Goal: Task Accomplishment & Management: Manage account settings

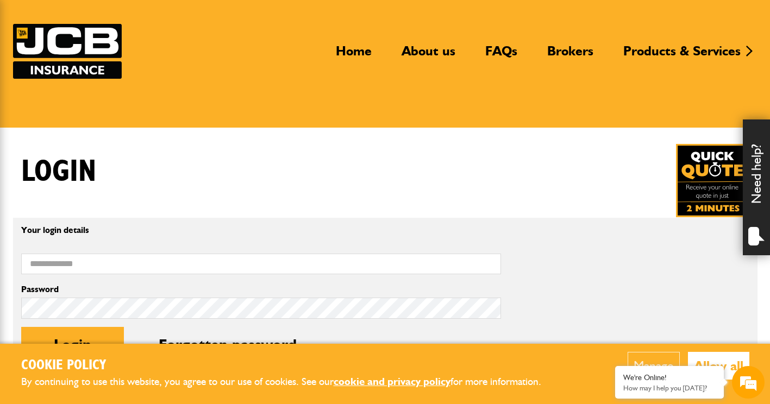
scroll to position [163, 0]
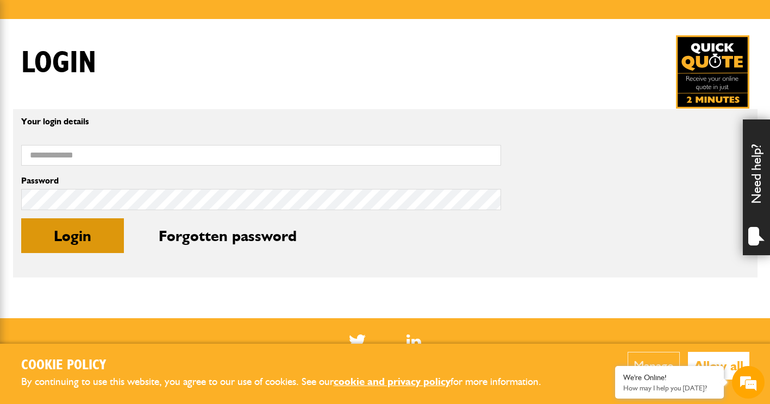
type input "**********"
click at [76, 236] on button "Login" at bounding box center [72, 235] width 103 height 35
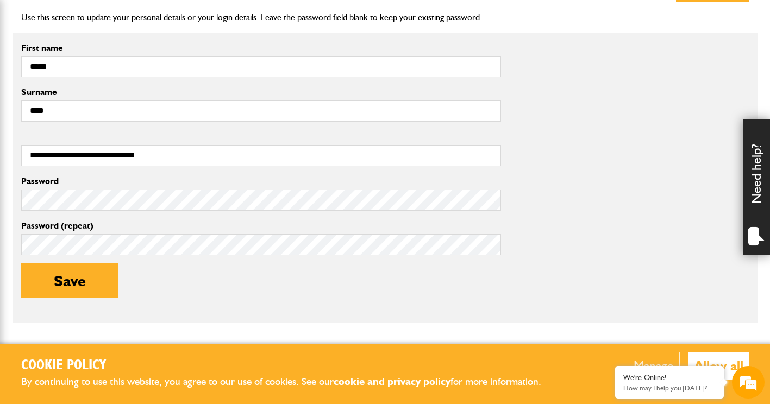
scroll to position [380, 0]
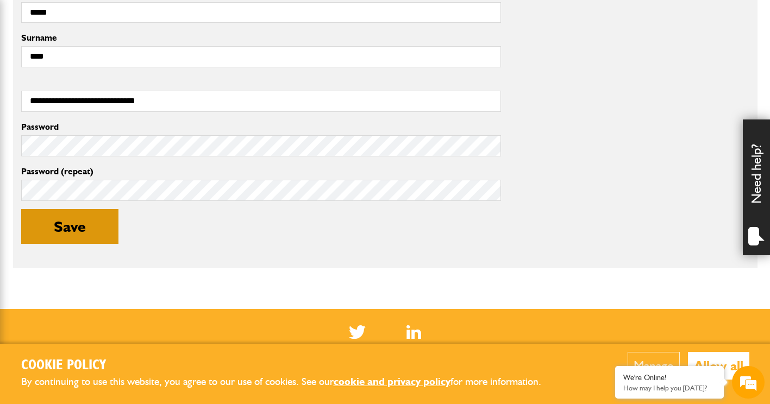
click at [78, 223] on button "Save" at bounding box center [69, 226] width 97 height 35
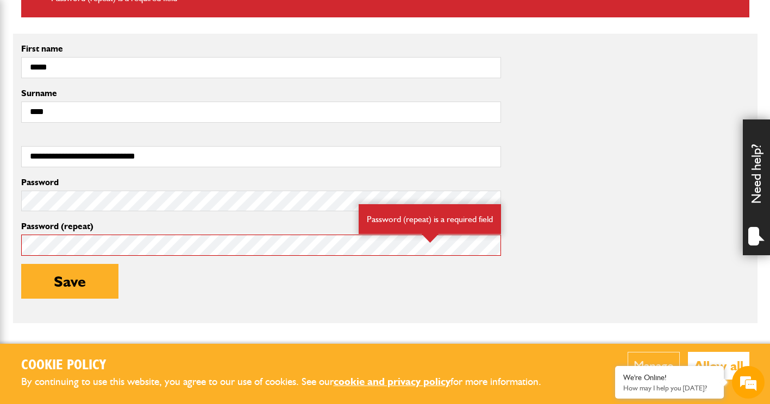
click at [551, 289] on div "Password Password (repeat) Password (repeat) is a required field Save" at bounding box center [385, 246] width 744 height 140
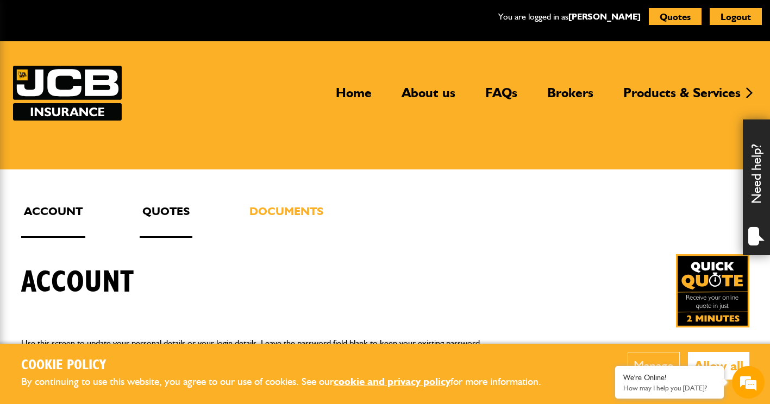
click at [174, 209] on link "Quotes" at bounding box center [166, 220] width 53 height 36
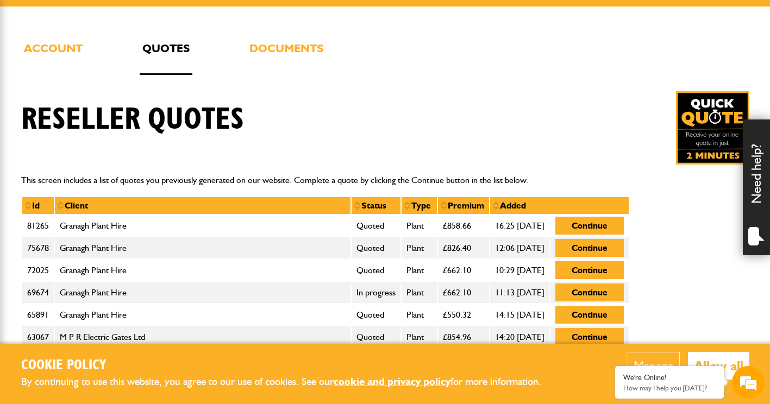
scroll to position [109, 0]
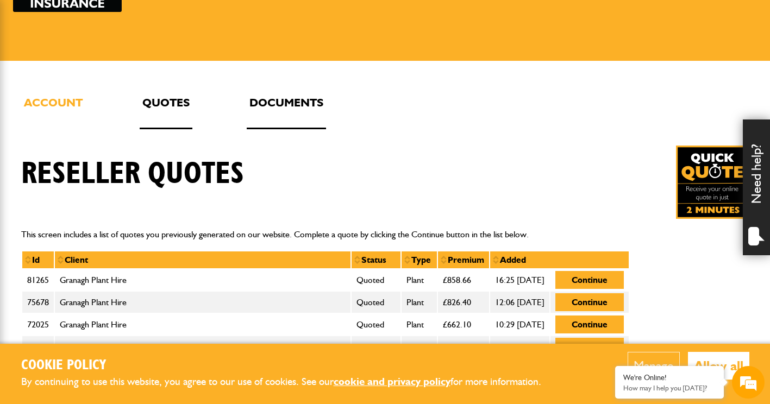
click at [290, 100] on link "Documents" at bounding box center [286, 111] width 79 height 36
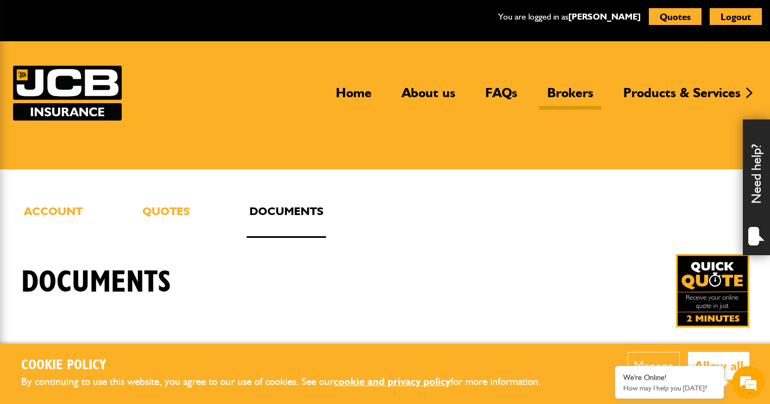
click at [563, 93] on link "Brokers" at bounding box center [570, 97] width 62 height 25
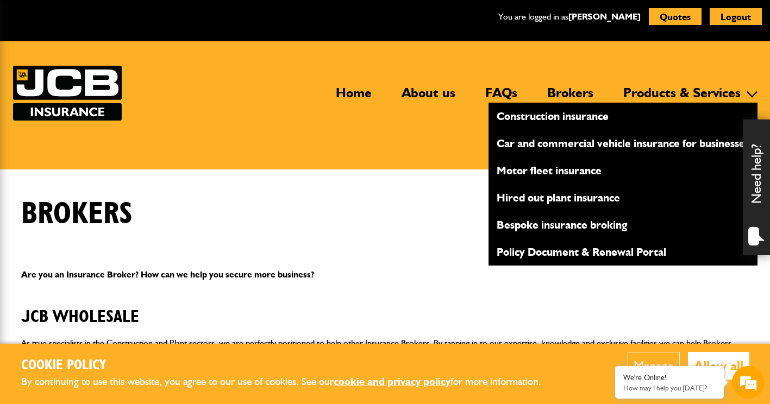
click at [517, 249] on link "Policy Document & Renewal Portal" at bounding box center [623, 252] width 269 height 18
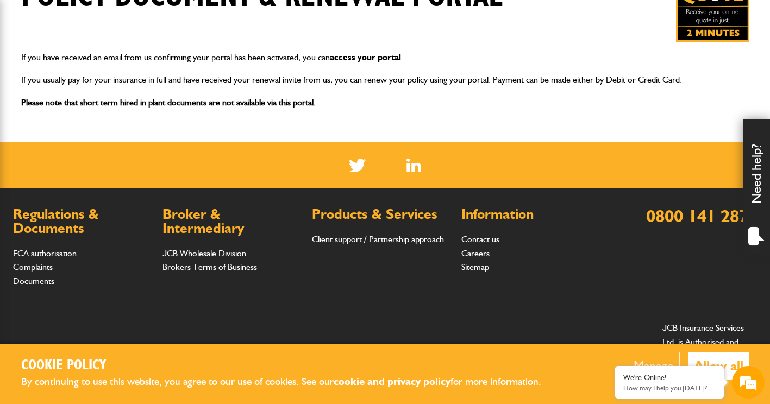
scroll to position [163, 0]
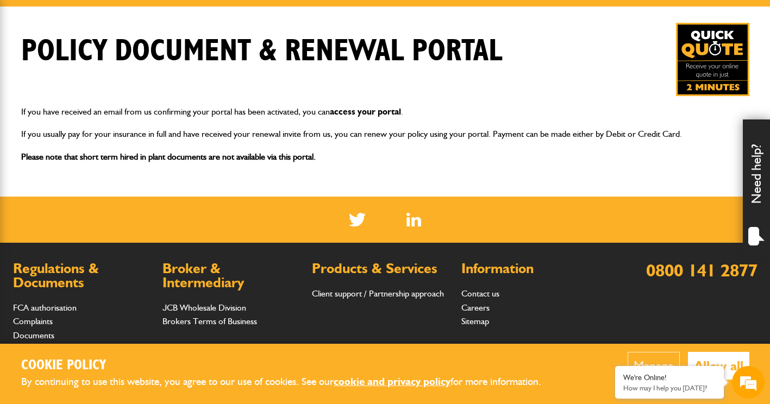
click at [349, 110] on link "access your portal" at bounding box center [365, 112] width 71 height 10
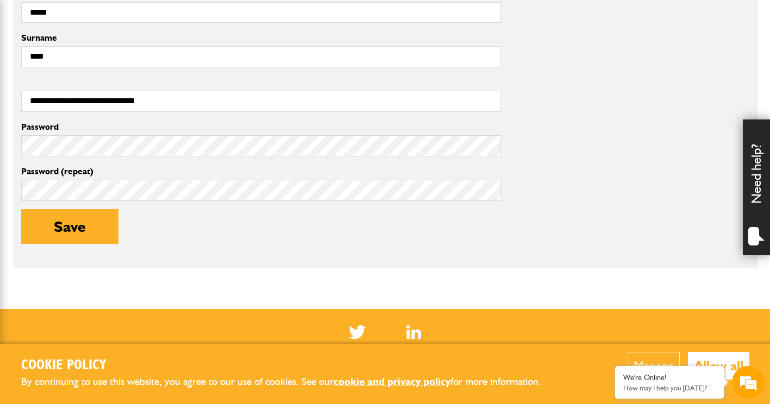
click at [320, 258] on div "Save" at bounding box center [261, 234] width 480 height 51
click at [76, 226] on button "Save" at bounding box center [69, 226] width 97 height 35
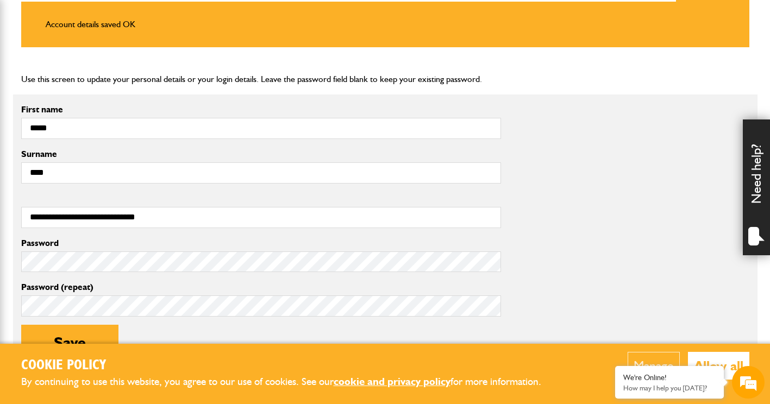
scroll to position [489, 0]
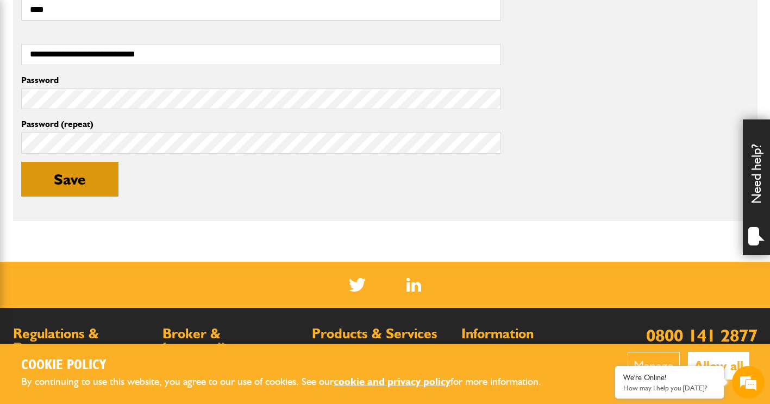
click at [64, 177] on button "Save" at bounding box center [69, 179] width 97 height 35
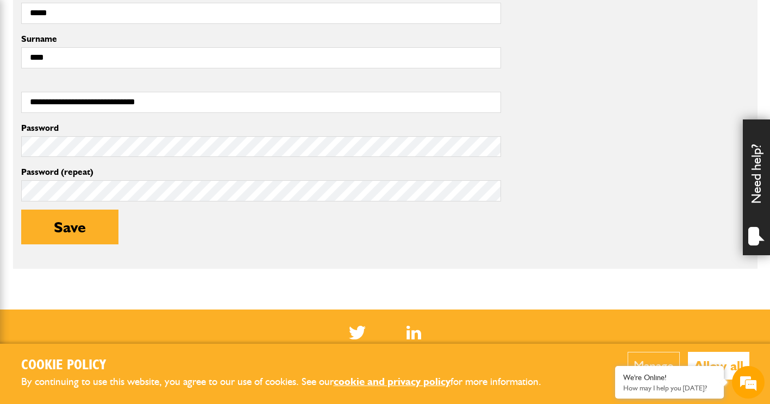
drag, startPoint x: 292, startPoint y: 250, endPoint x: 310, endPoint y: 236, distance: 22.1
click at [300, 246] on div "Save" at bounding box center [261, 235] width 480 height 51
click at [98, 226] on button "Save" at bounding box center [69, 227] width 97 height 35
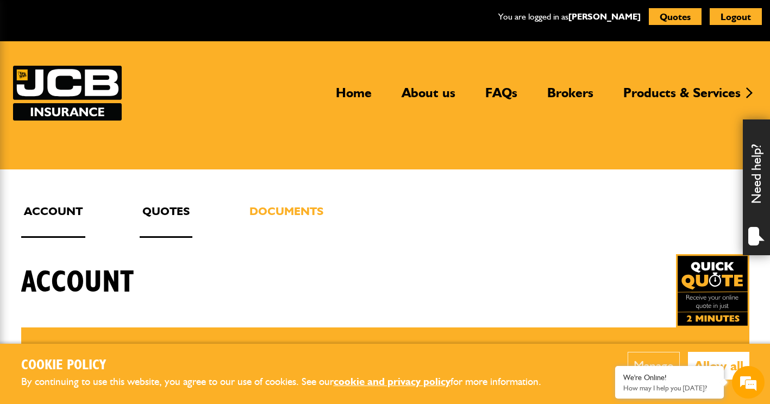
click at [161, 206] on link "Quotes" at bounding box center [166, 220] width 53 height 36
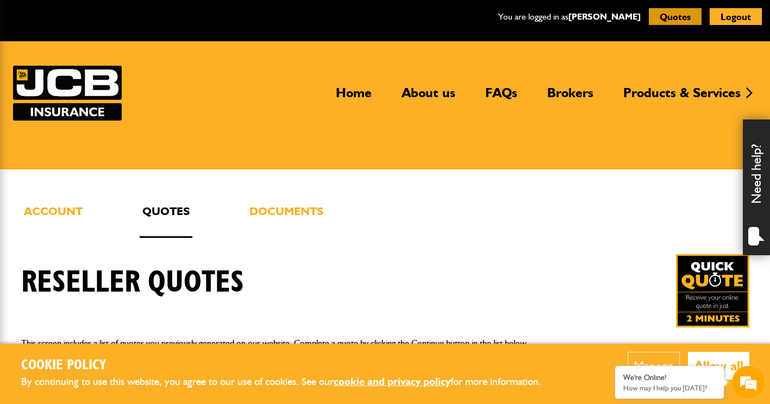
click at [669, 15] on button "Quotes" at bounding box center [675, 16] width 53 height 17
